Goal: Task Accomplishment & Management: Use online tool/utility

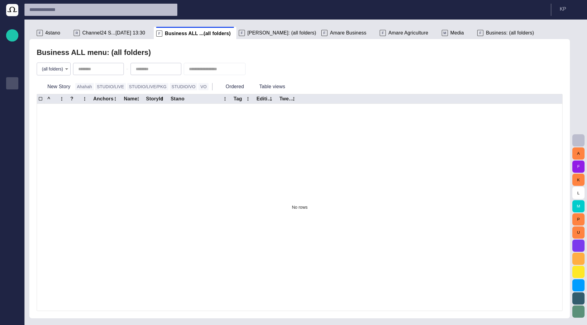
click at [15, 81] on p "Publishing queue" at bounding box center [12, 83] width 7 height 6
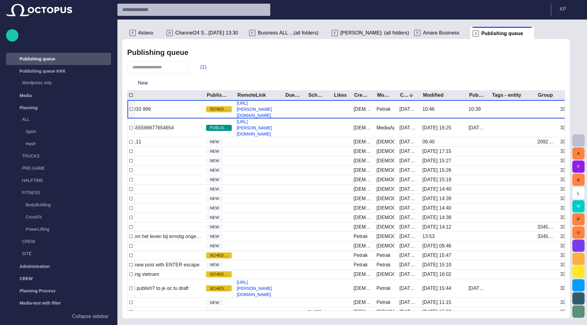
scroll to position [0, 86]
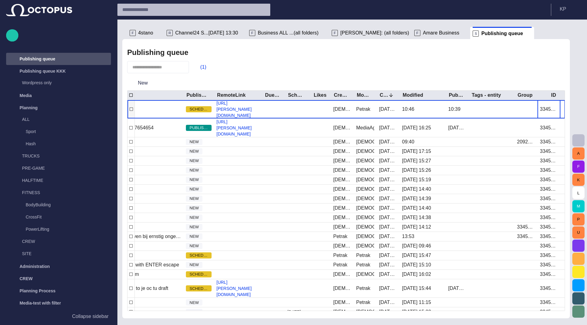
click at [543, 106] on div "3345991639" at bounding box center [548, 109] width 18 height 7
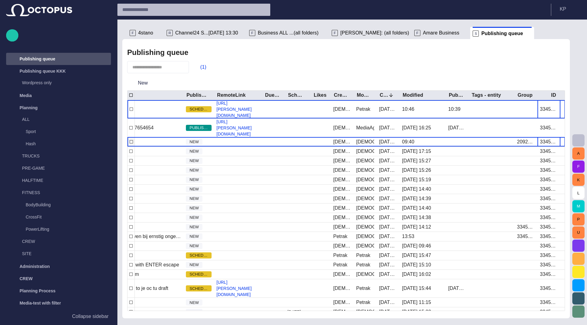
click at [542, 139] on div "3345991637" at bounding box center [548, 142] width 18 height 7
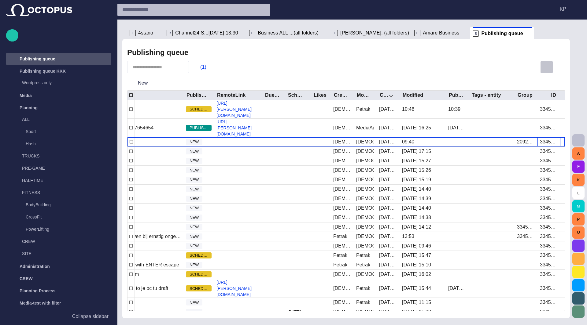
click at [546, 67] on span "button" at bounding box center [546, 67] width 7 height 7
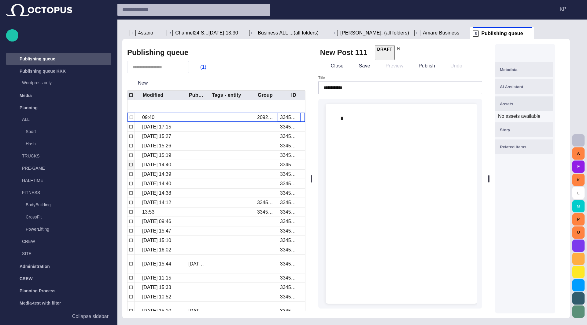
scroll to position [0, 141]
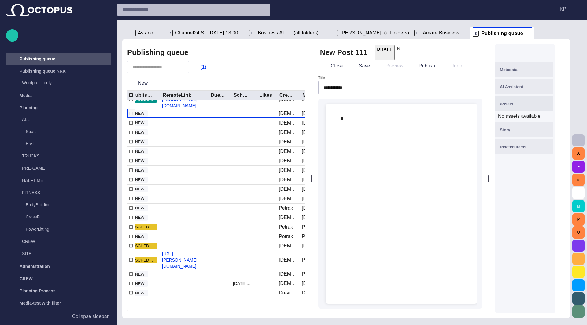
click at [129, 118] on div "New Post 111" at bounding box center [81, 113] width 95 height 9
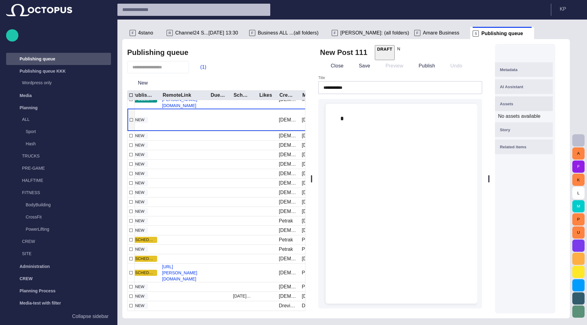
scroll to position [0, 0]
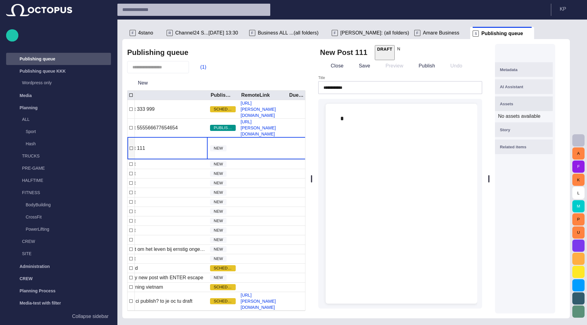
click at [311, 137] on div at bounding box center [320, 148] width 18 height 22
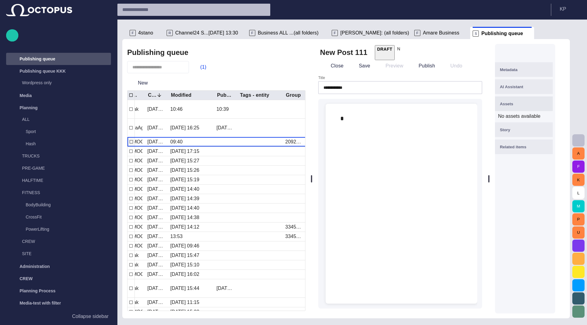
scroll to position [0, 324]
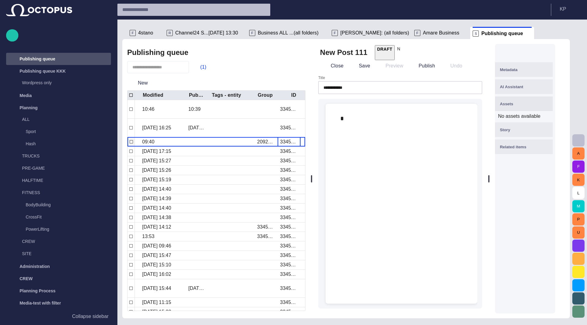
click at [283, 139] on div "3345991637" at bounding box center [289, 142] width 18 height 7
click at [371, 129] on div at bounding box center [401, 118] width 142 height 29
click at [286, 139] on div "3345991637" at bounding box center [289, 142] width 18 height 7
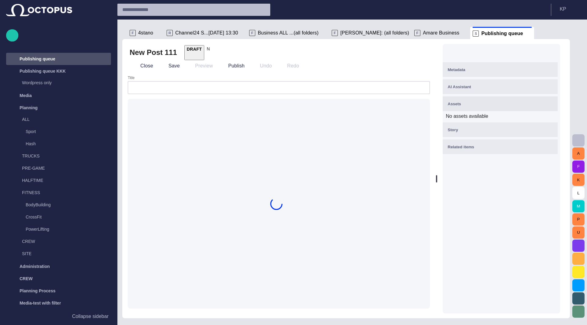
type input "**********"
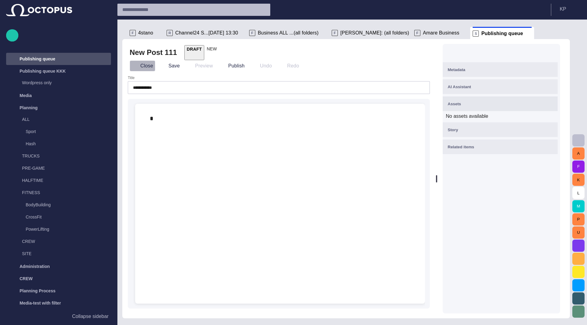
click at [143, 69] on button "Close" at bounding box center [143, 65] width 26 height 11
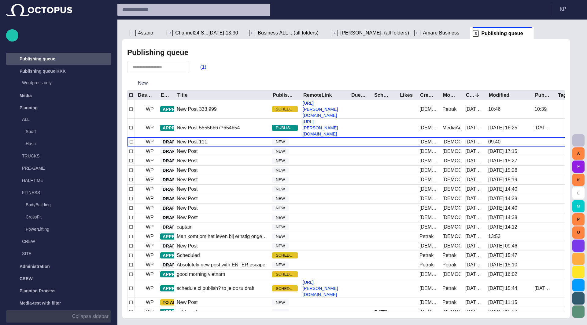
click at [99, 315] on p "Collapse sidebar" at bounding box center [90, 316] width 36 height 7
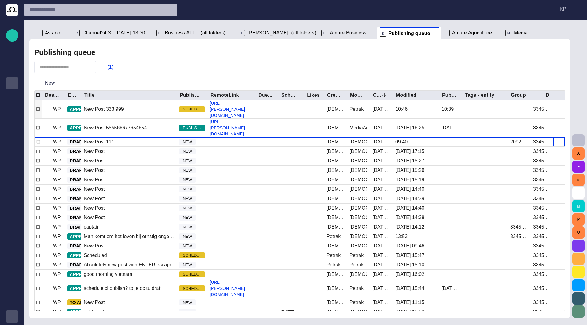
drag, startPoint x: 529, startPoint y: 94, endPoint x: 524, endPoint y: 100, distance: 8.1
click at [438, 104] on div "Destination Editorial status Title Publishing status RemoteLink Due date Schedu…" at bounding box center [300, 201] width 530 height 220
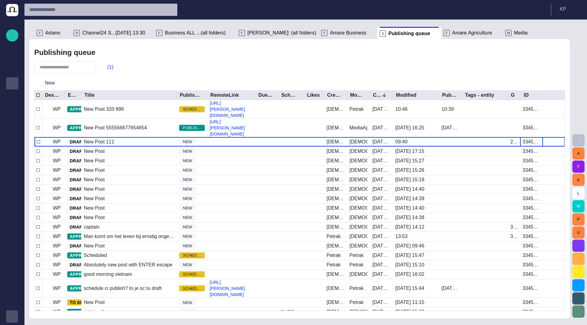
drag, startPoint x: 542, startPoint y: 94, endPoint x: 563, endPoint y: 94, distance: 21.4
click at [563, 94] on div "Destination Editorial status Title Publishing status RemoteLink Due date Schedu…" at bounding box center [300, 95] width 530 height 9
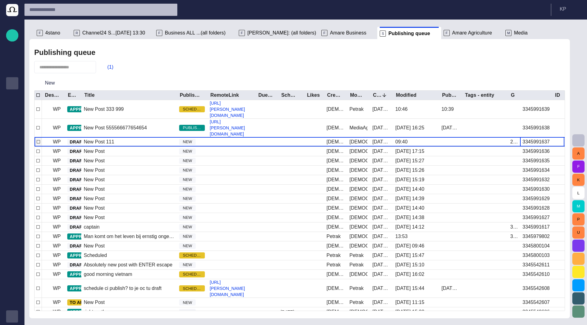
click at [538, 139] on div "3345991637" at bounding box center [535, 142] width 27 height 7
